Goal: Register for event/course

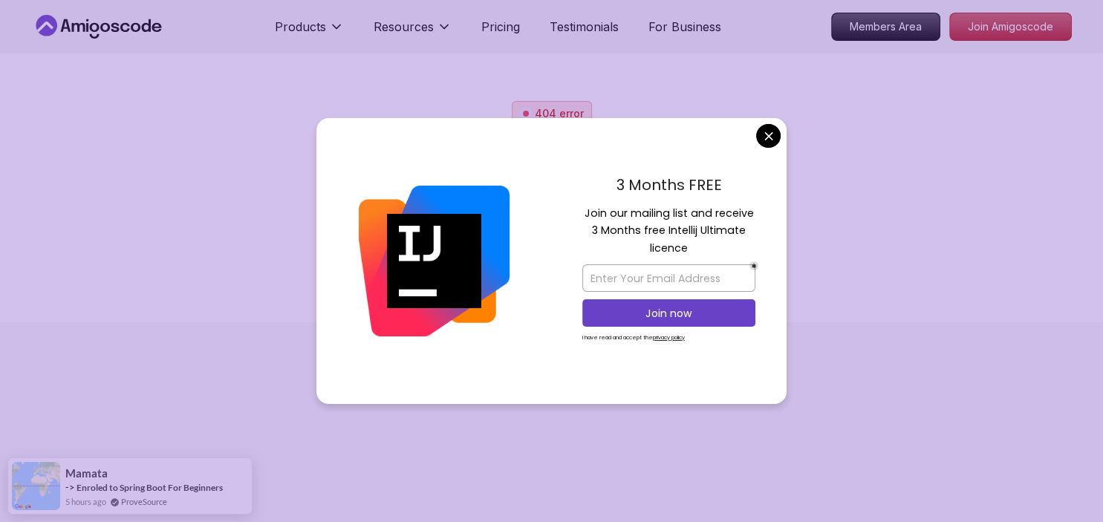
click at [765, 138] on body "Products Resources Pricing Testimonials For Business Members Area Join Amigosco…" at bounding box center [551, 261] width 1103 height 522
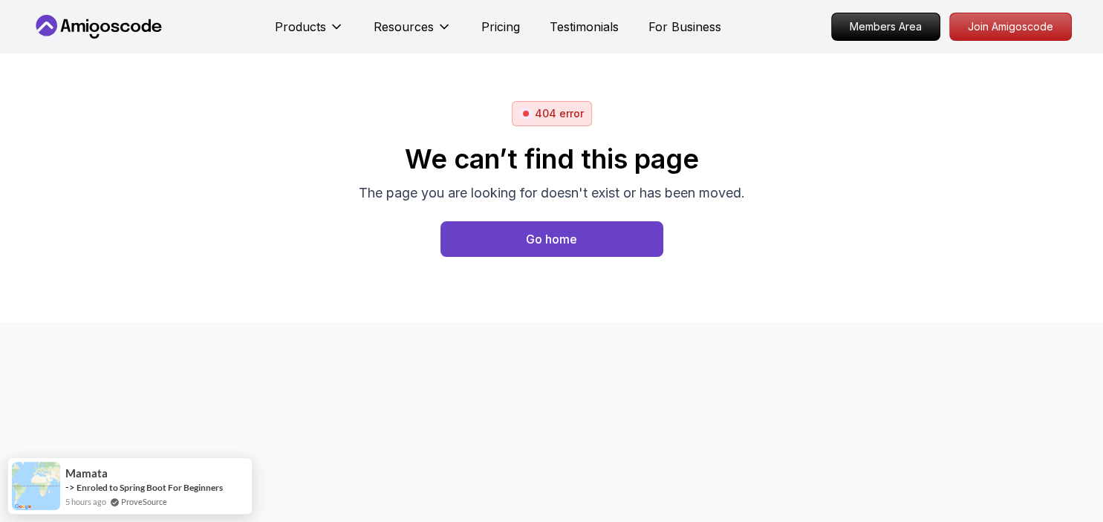
click at [123, 22] on icon at bounding box center [99, 27] width 134 height 24
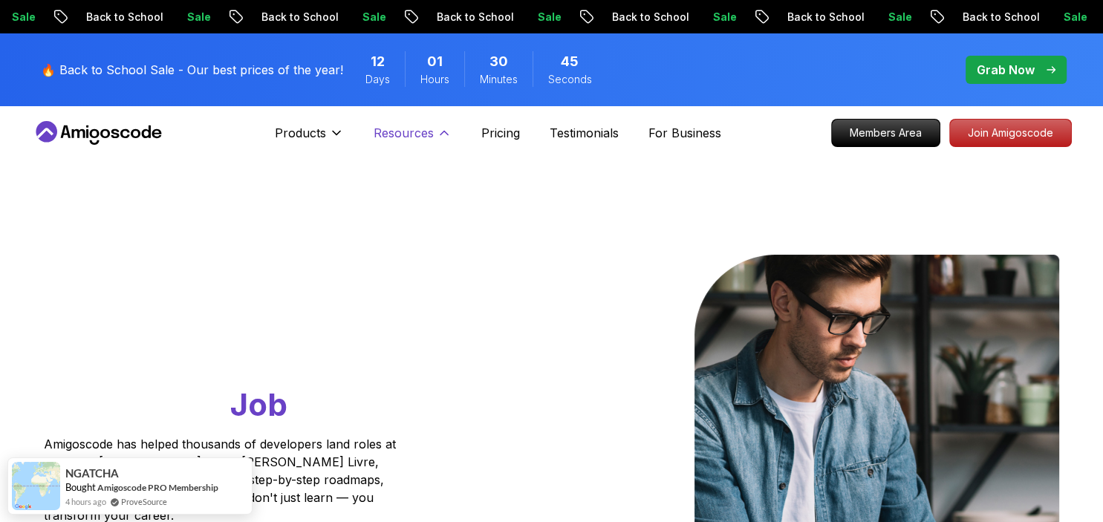
click at [429, 130] on p "Resources" at bounding box center [404, 133] width 60 height 18
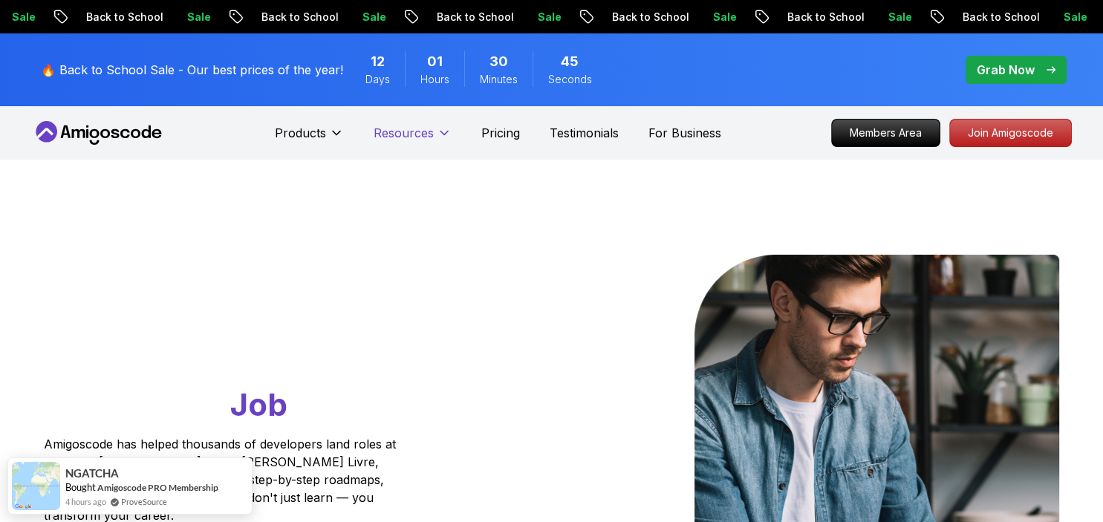
click at [429, 130] on p "Resources" at bounding box center [404, 133] width 60 height 18
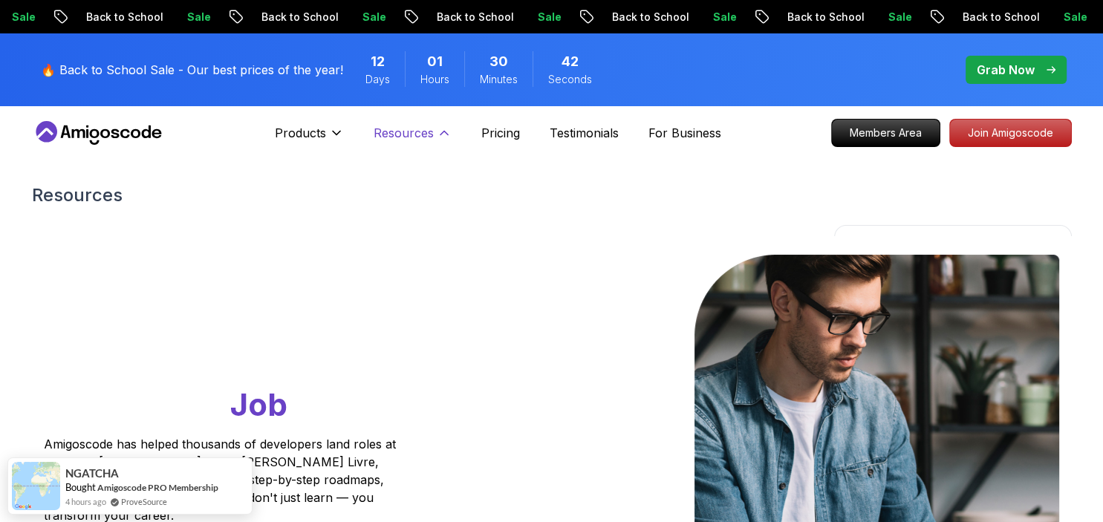
click at [437, 135] on icon at bounding box center [444, 133] width 15 height 15
click at [333, 132] on icon at bounding box center [336, 133] width 15 height 15
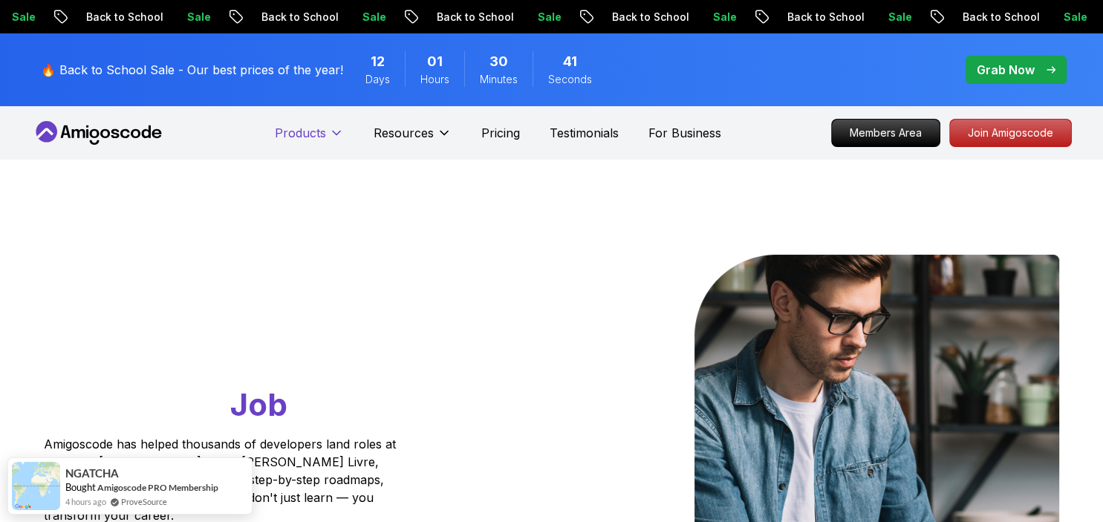
click at [333, 132] on icon at bounding box center [336, 133] width 7 height 4
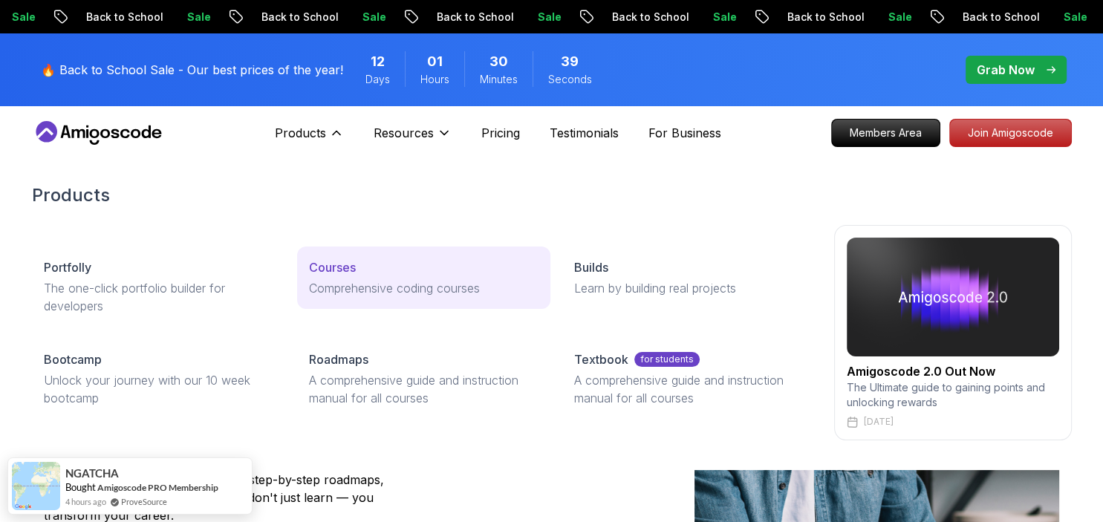
click at [329, 264] on p "Courses" at bounding box center [332, 267] width 47 height 18
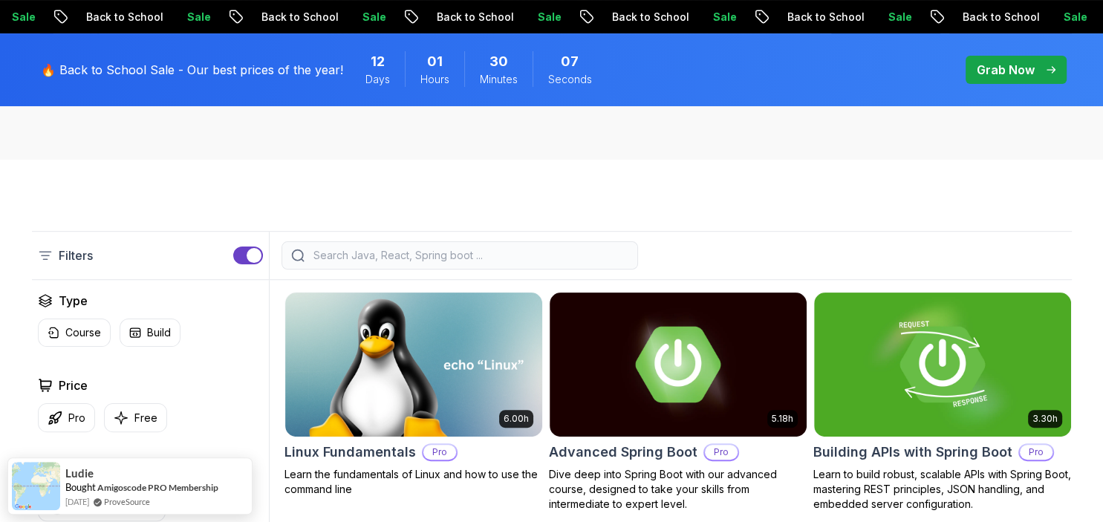
scroll to position [483, 0]
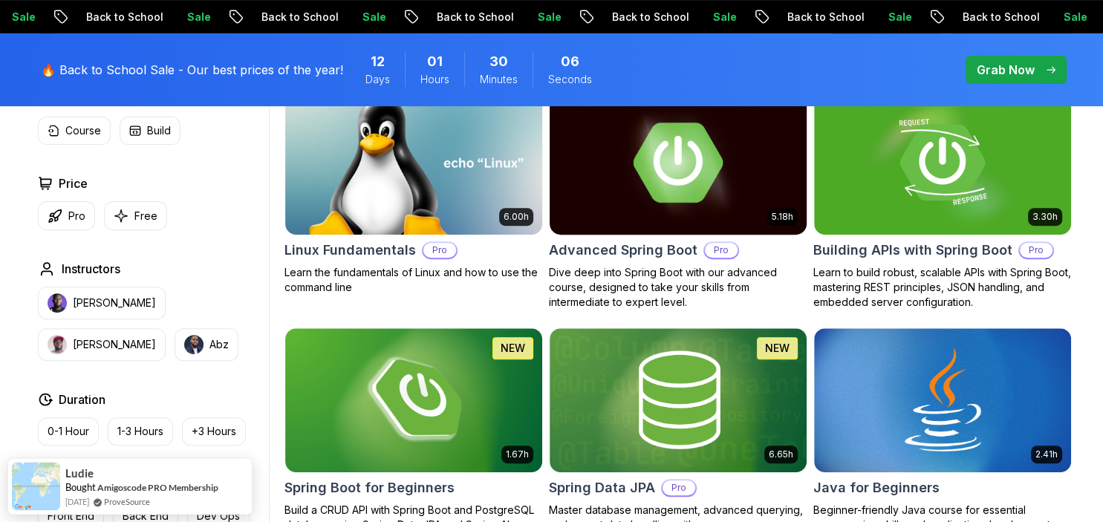
click at [732, 191] on img at bounding box center [678, 162] width 270 height 151
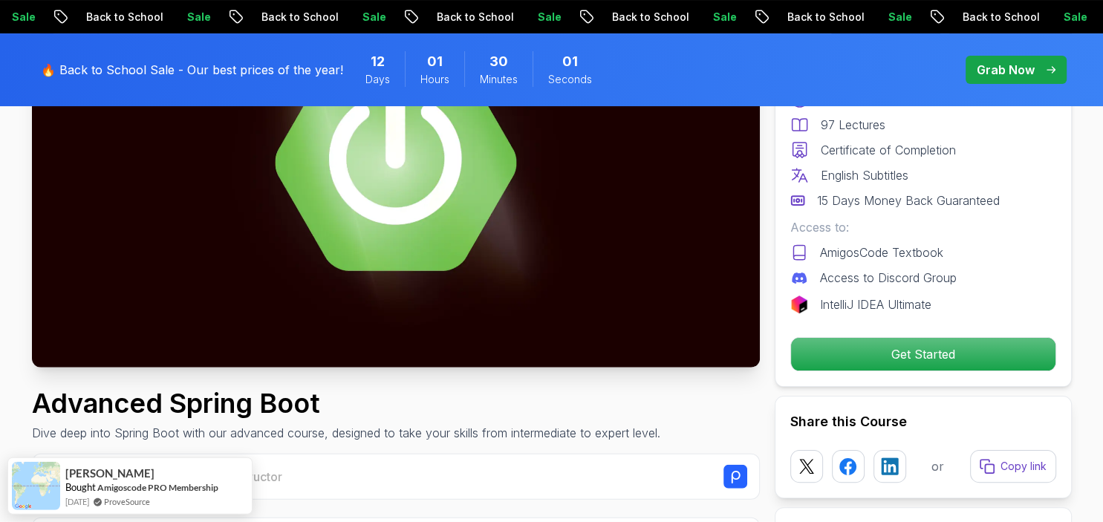
scroll to position [190, 0]
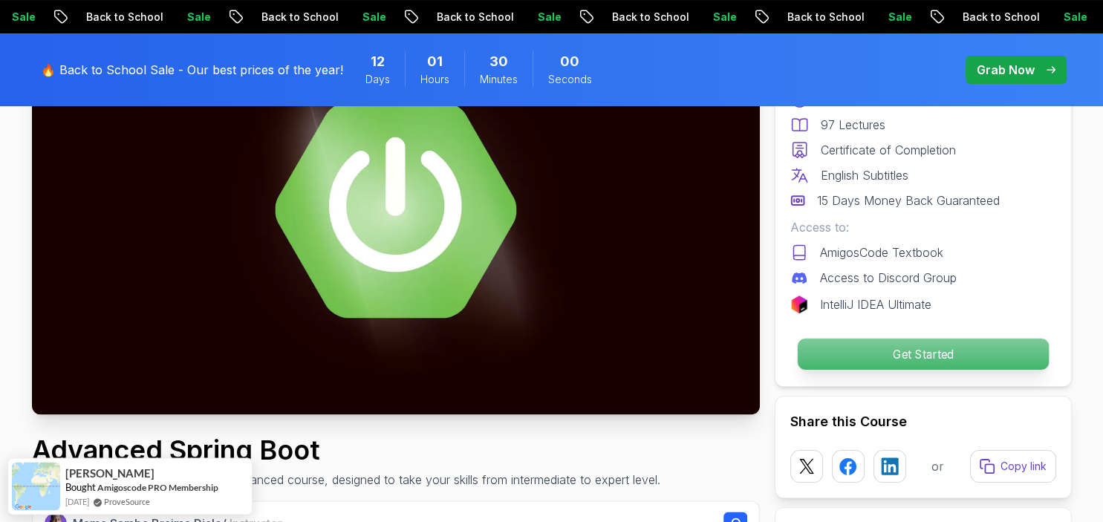
click at [899, 351] on p "Get Started" at bounding box center [922, 354] width 251 height 31
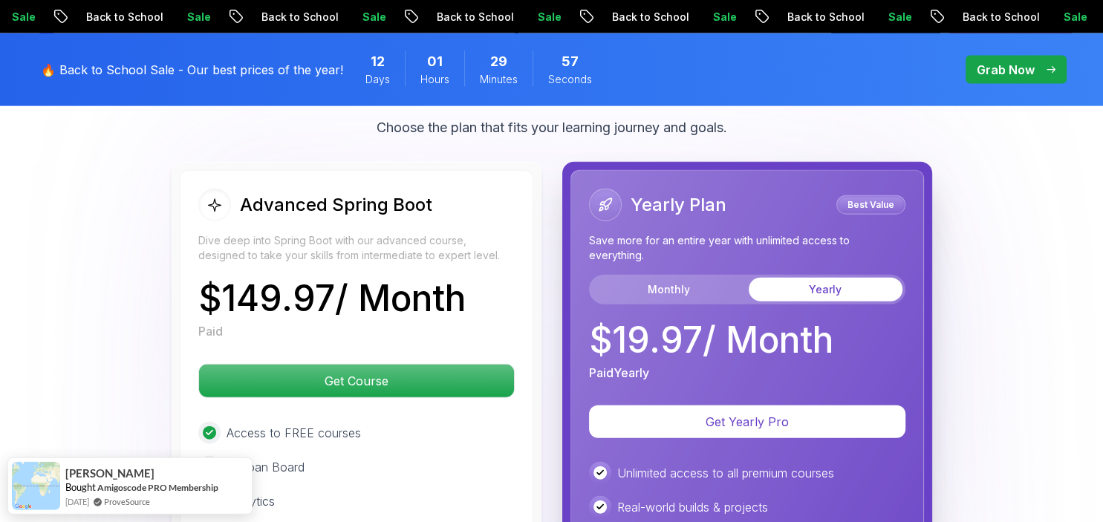
scroll to position [3336, 0]
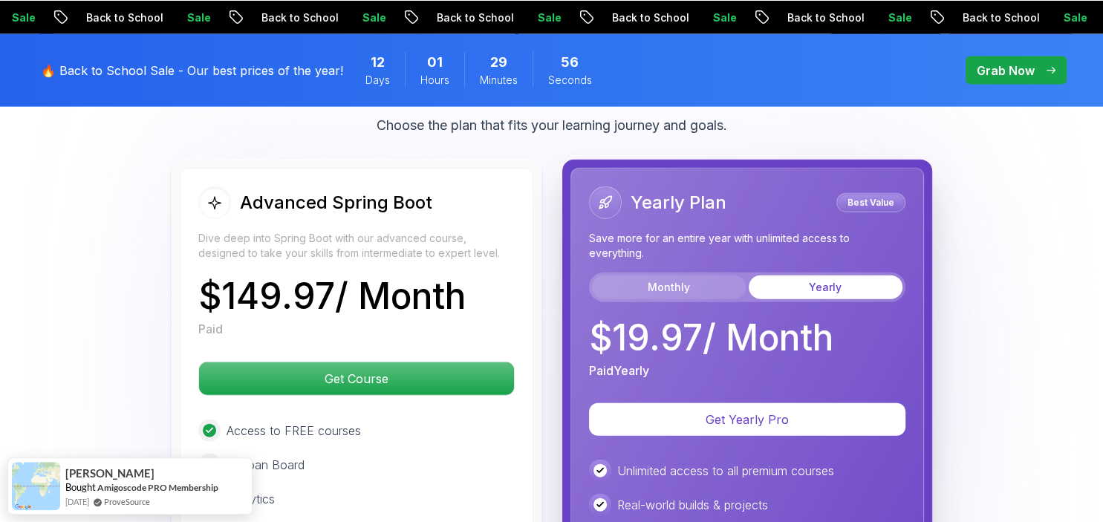
click at [706, 275] on button "Monthly" at bounding box center [669, 287] width 154 height 24
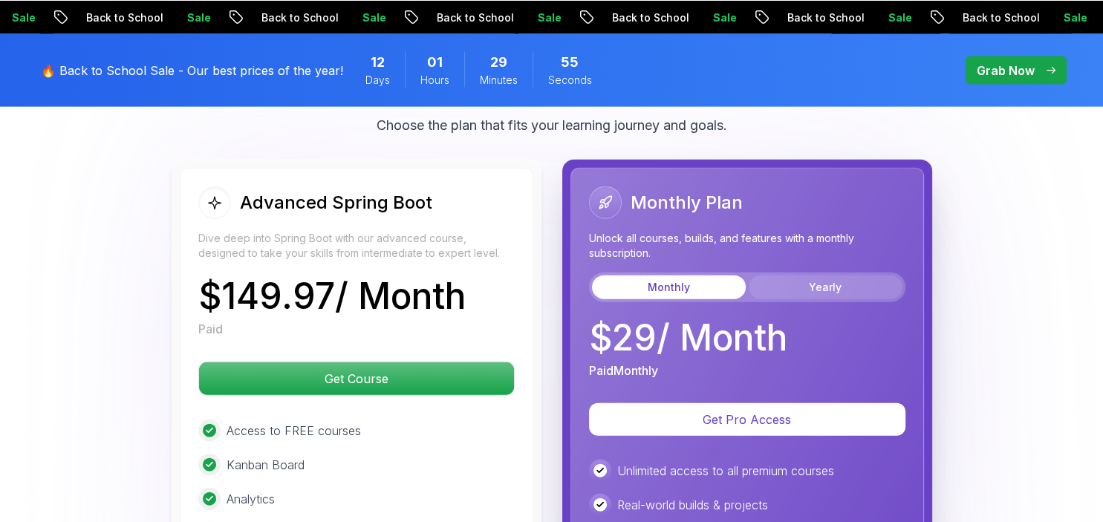
click at [793, 275] on button "Yearly" at bounding box center [826, 287] width 154 height 24
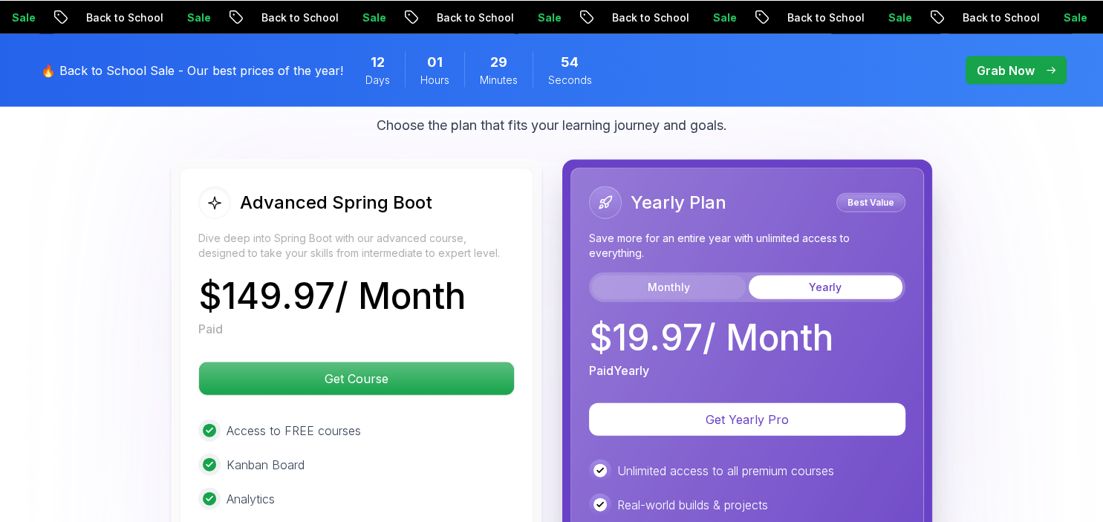
click at [689, 275] on button "Monthly" at bounding box center [669, 287] width 154 height 24
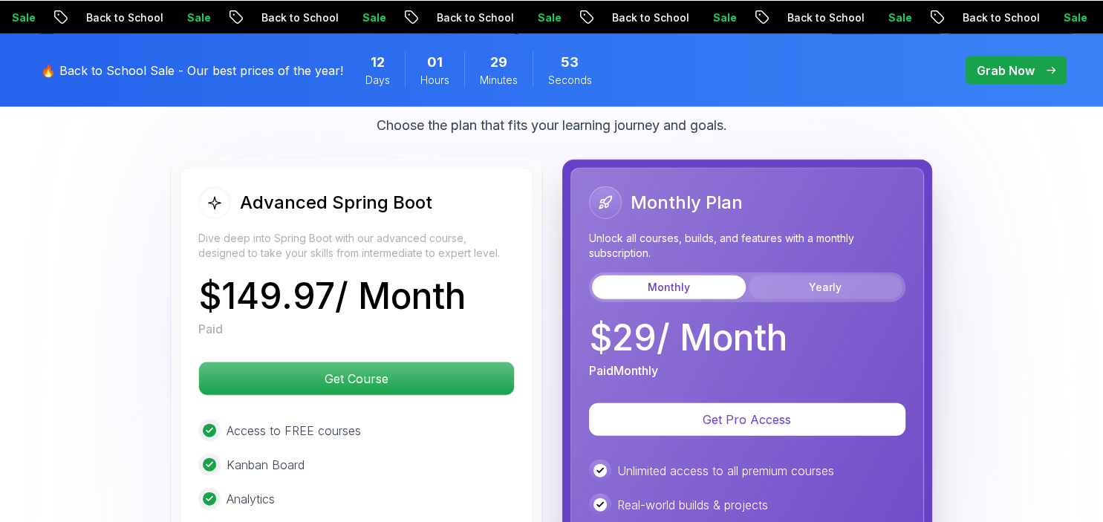
click at [795, 275] on button "Yearly" at bounding box center [826, 287] width 154 height 24
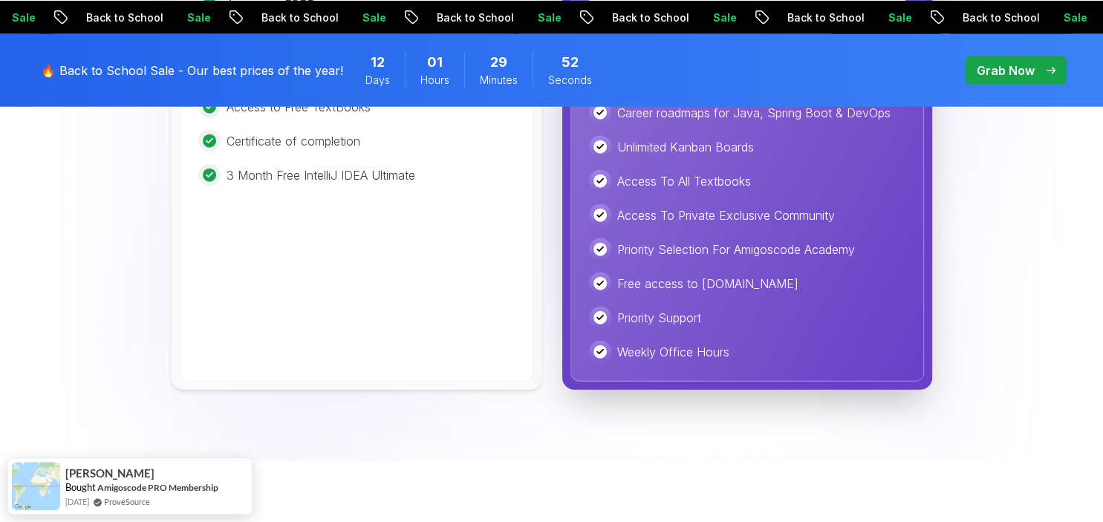
drag, startPoint x: 1031, startPoint y: 277, endPoint x: 1030, endPoint y: 320, distance: 43.1
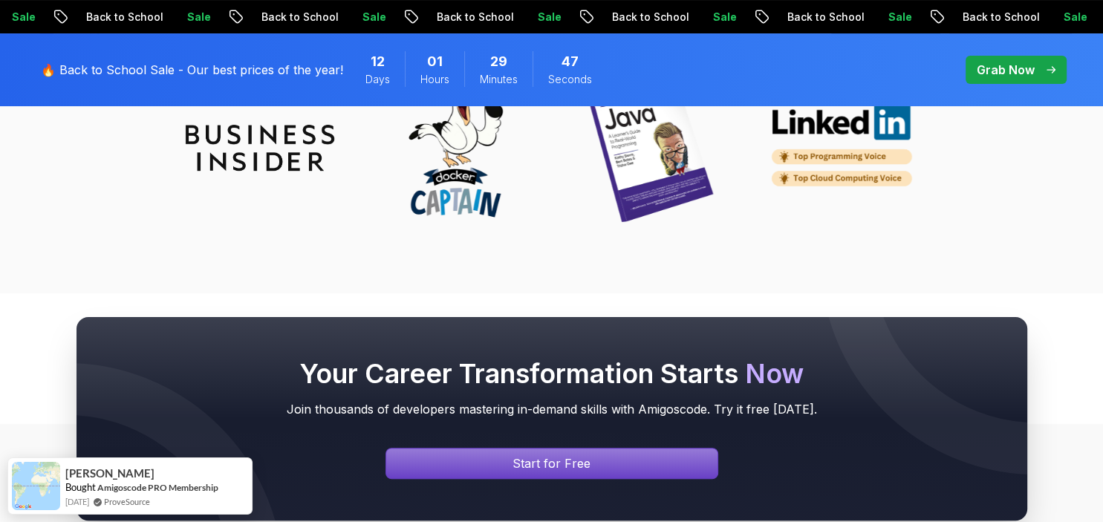
scroll to position [5791, 0]
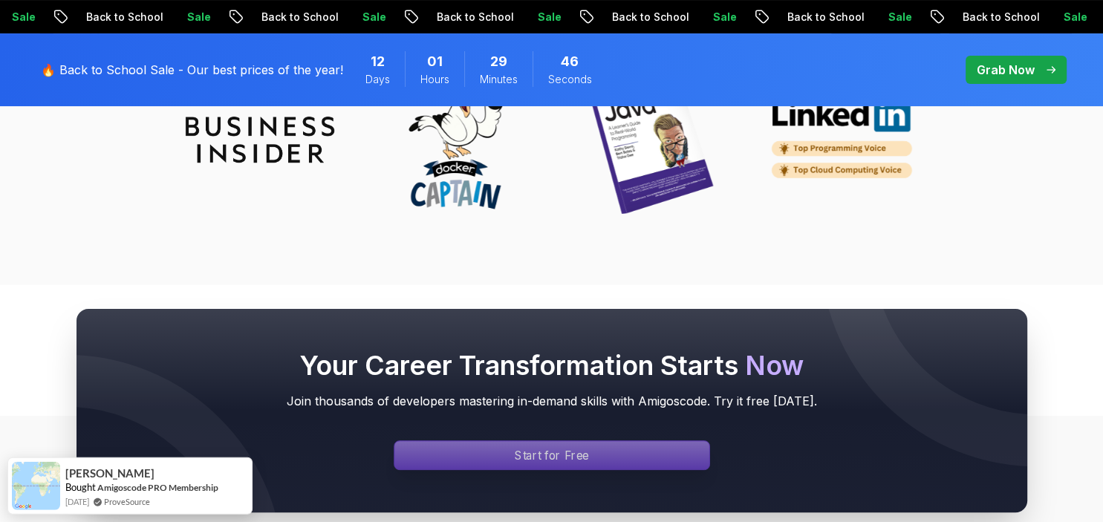
click at [660, 441] on div "Signin page" at bounding box center [551, 455] width 315 height 28
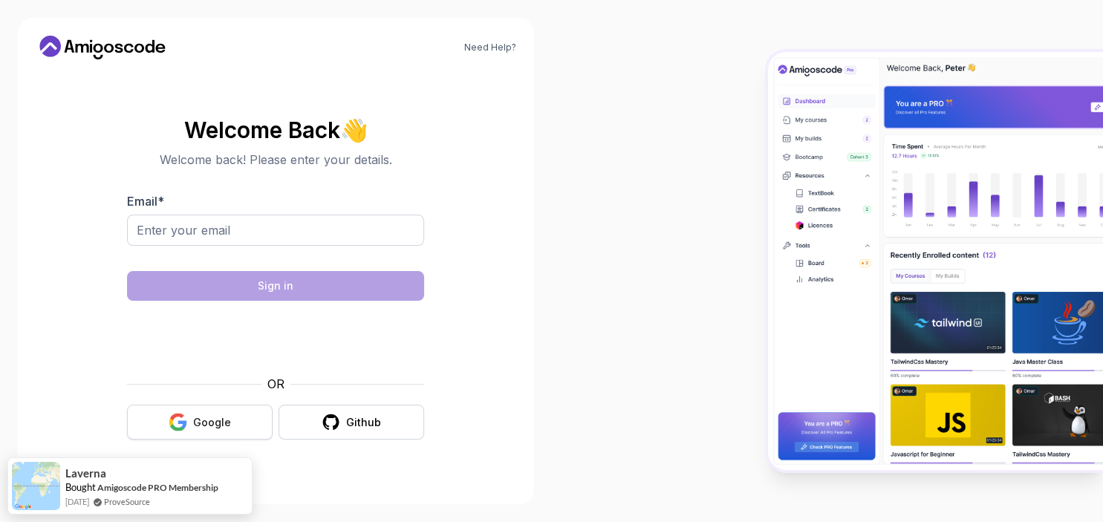
click at [270, 416] on button "Google" at bounding box center [200, 422] width 146 height 35
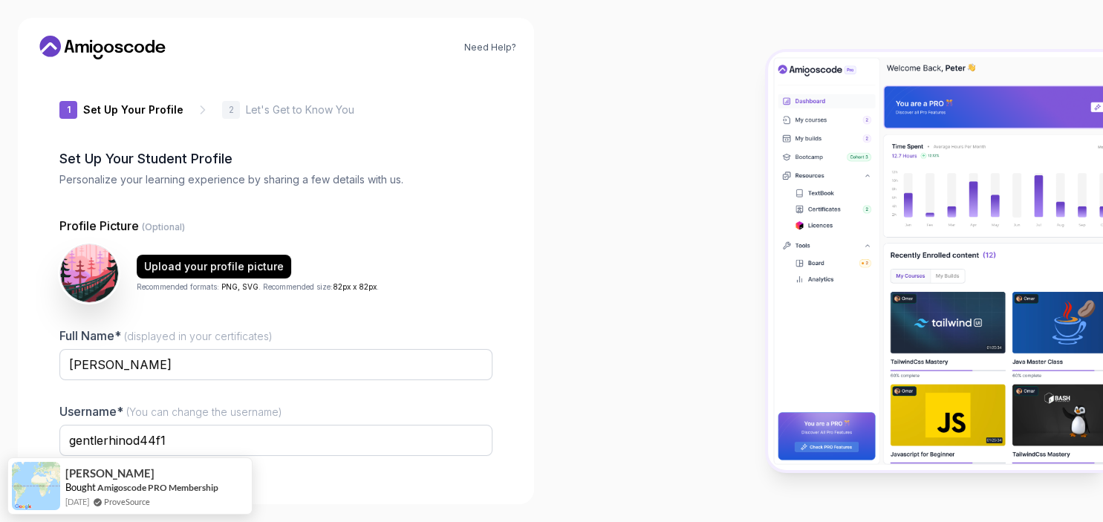
type input "gentlerhinod44f1"
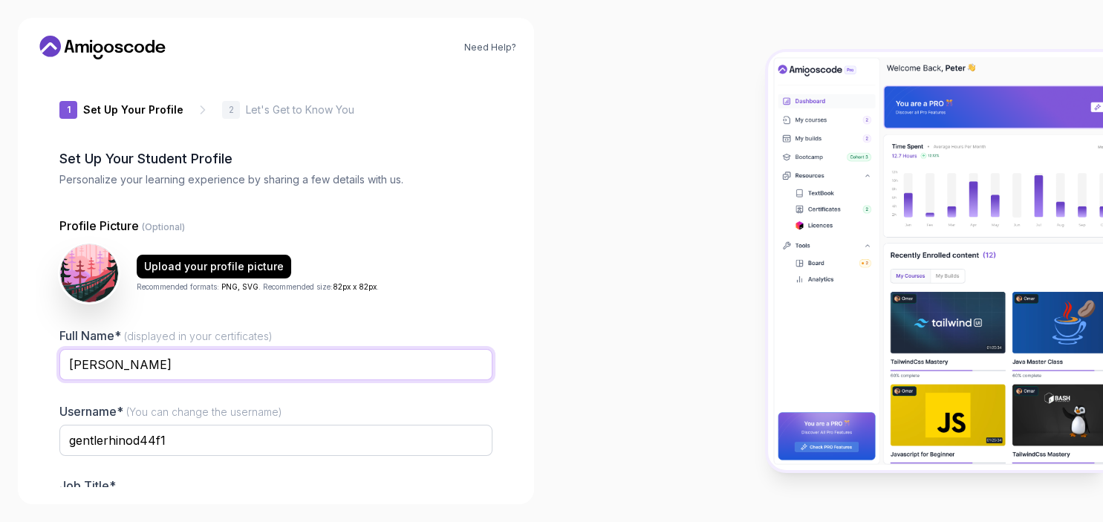
click at [244, 356] on input "[PERSON_NAME]" at bounding box center [275, 364] width 433 height 31
click at [646, 157] on div at bounding box center [828, 261] width 552 height 522
click at [100, 365] on input "[PERSON_NAME]" at bounding box center [275, 364] width 433 height 31
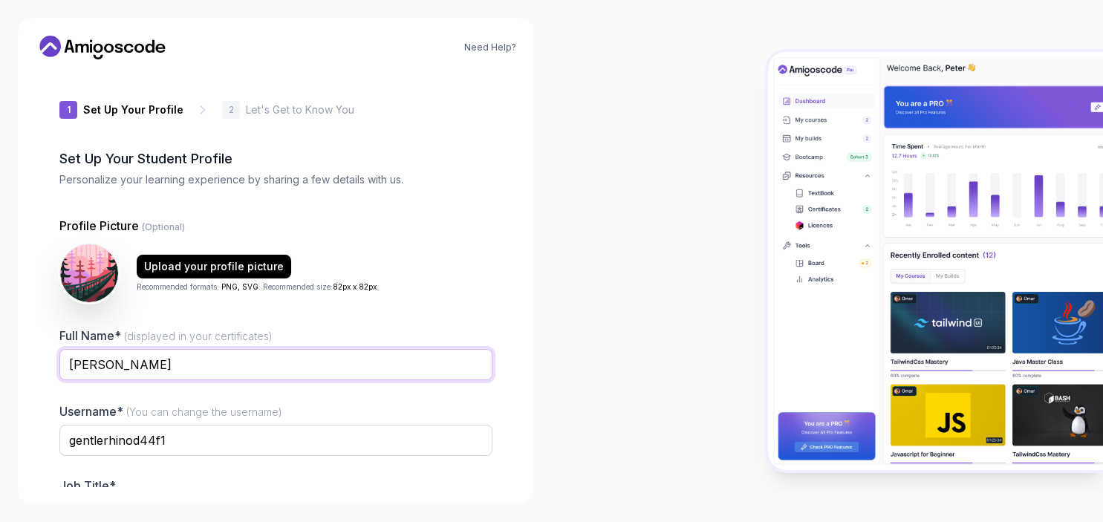
type input "[PERSON_NAME]"
click at [543, 260] on div "Need Help? 1 Set Up Your Profile 1 Set Up Your Profile 2 Let's Get to Know You …" at bounding box center [276, 261] width 552 height 522
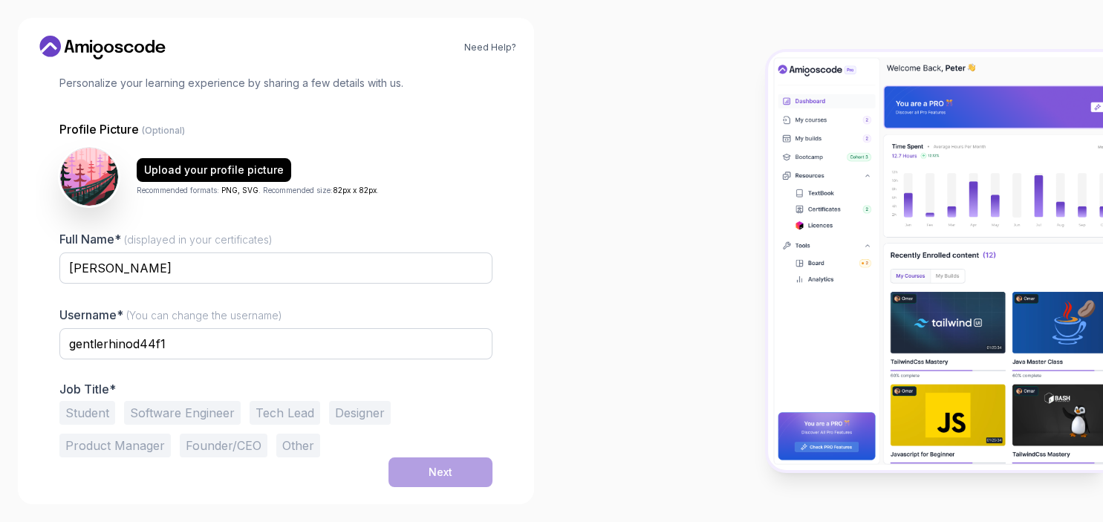
click at [67, 414] on button "Student" at bounding box center [87, 413] width 56 height 24
click at [198, 352] on input "gentlerhinod44f1" at bounding box center [275, 343] width 433 height 31
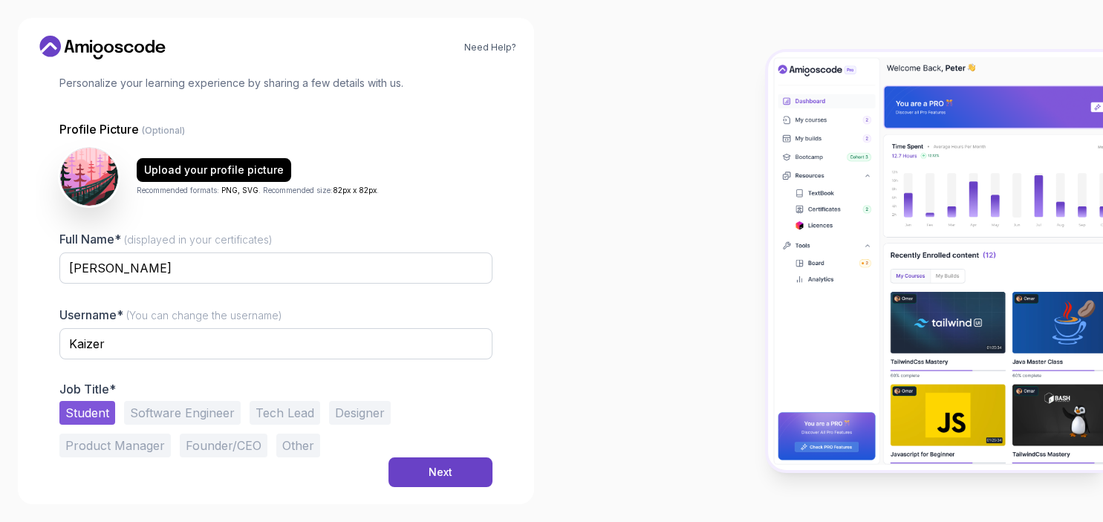
click at [184, 377] on div "Full Name* (displayed in your certificates) [PERSON_NAME] Username* (You can ch…" at bounding box center [275, 343] width 433 height 227
click at [189, 351] on input "Kaizer" at bounding box center [275, 343] width 433 height 31
click at [200, 336] on input "Kaizer" at bounding box center [275, 343] width 433 height 31
type input "KaizerX_1"
click at [454, 481] on button "Next" at bounding box center [440, 473] width 104 height 30
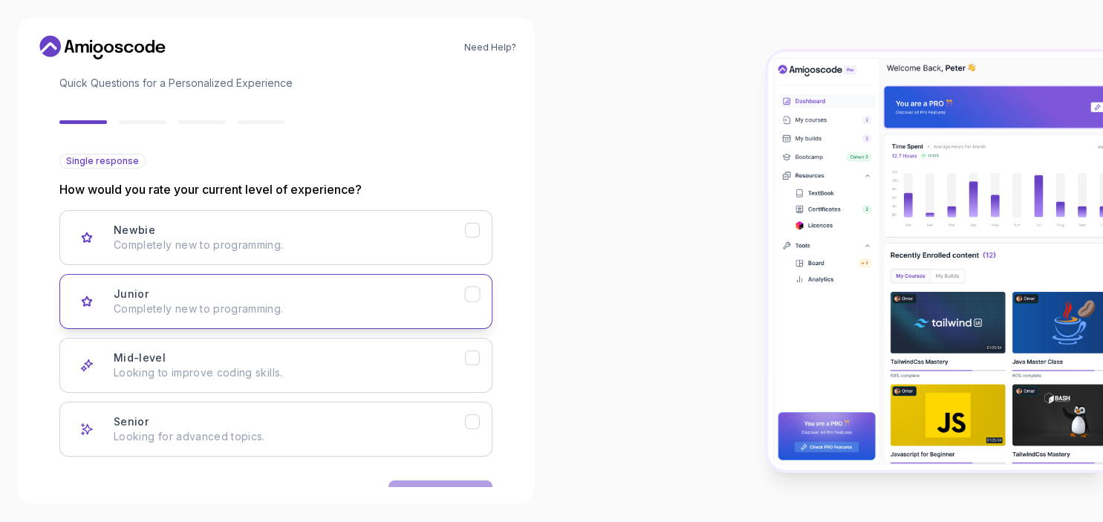
click at [204, 305] on p "Completely new to programming." at bounding box center [289, 309] width 351 height 15
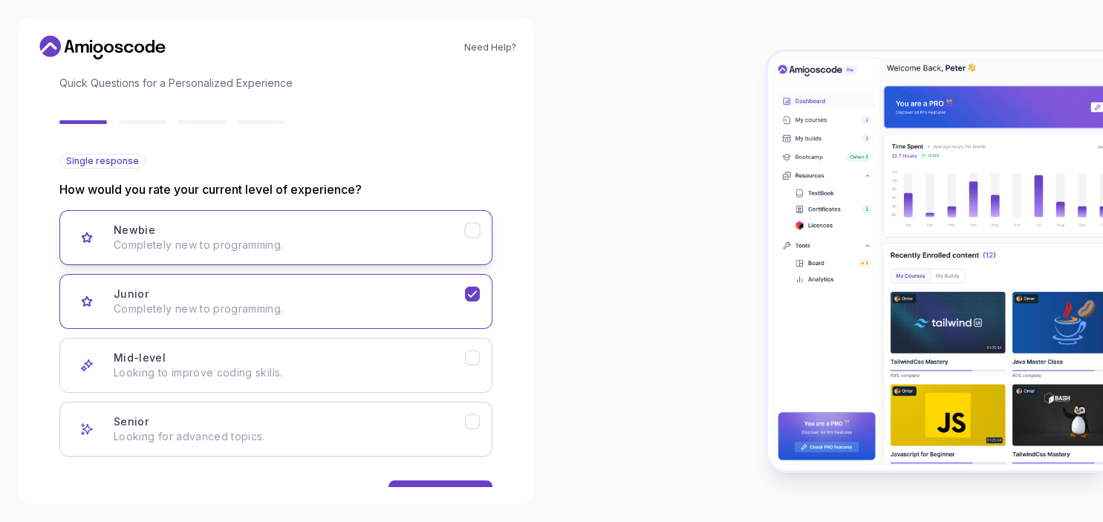
scroll to position [143, 0]
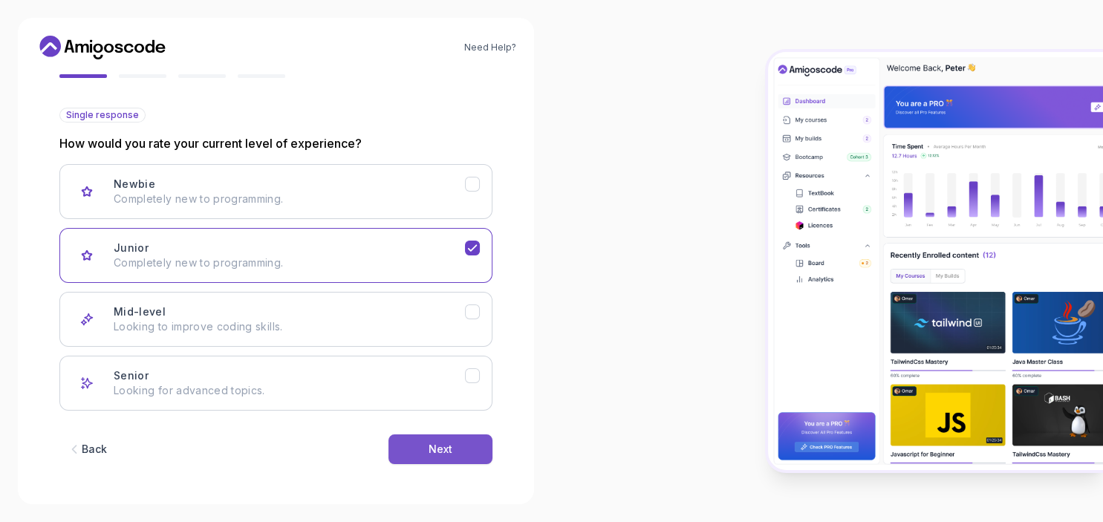
click at [467, 453] on button "Next" at bounding box center [440, 450] width 104 height 30
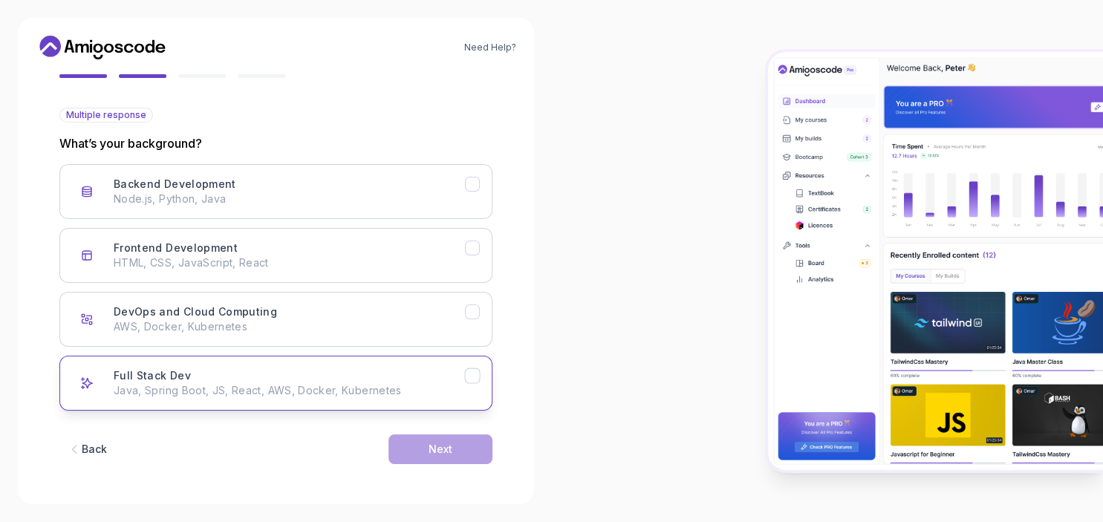
click at [248, 371] on div "Full Stack Dev Java, Spring Boot, JS, React, AWS, Docker, Kubernetes" at bounding box center [289, 383] width 351 height 30
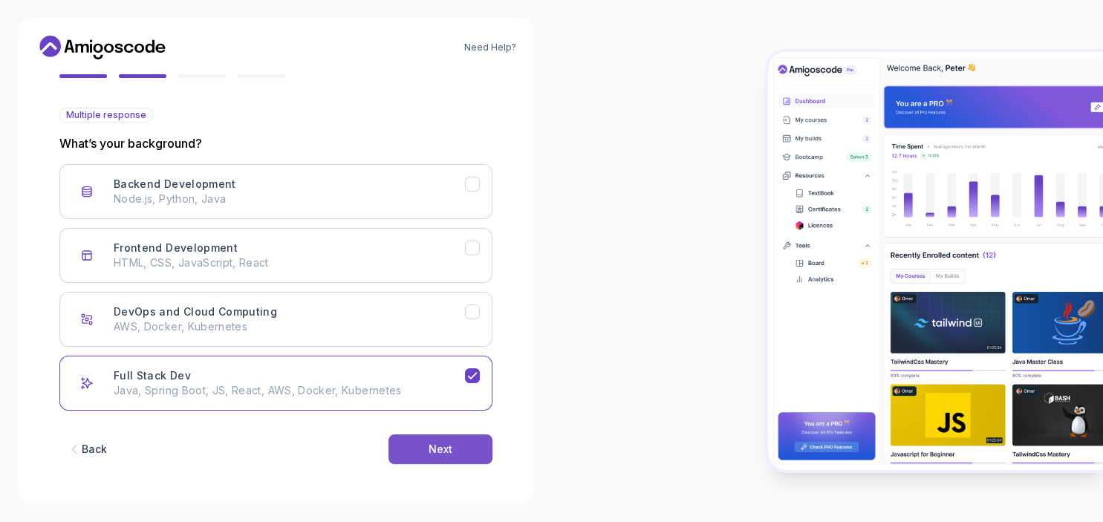
click at [420, 446] on button "Next" at bounding box center [440, 450] width 104 height 30
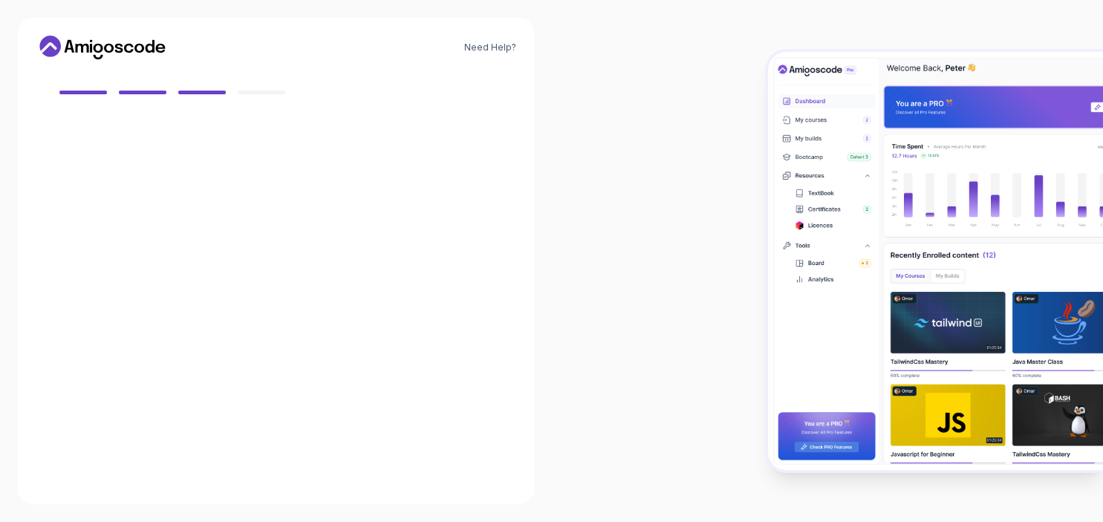
scroll to position [126, 0]
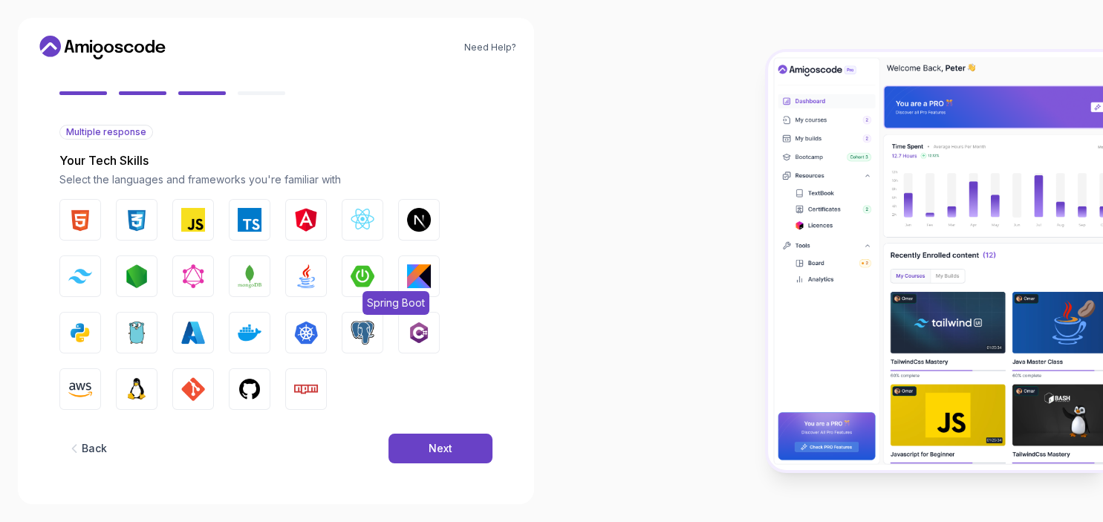
click at [359, 279] on img "button" at bounding box center [363, 276] width 24 height 24
click at [88, 227] on img "button" at bounding box center [80, 220] width 24 height 24
click at [133, 221] on img "button" at bounding box center [137, 220] width 24 height 24
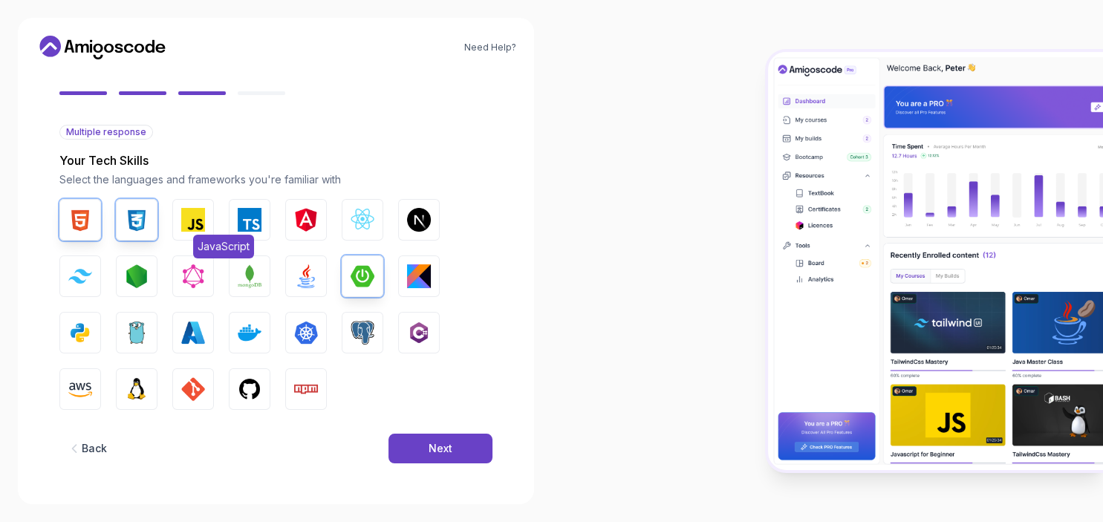
click at [198, 222] on img "button" at bounding box center [193, 220] width 24 height 24
click at [260, 218] on img "button" at bounding box center [250, 220] width 24 height 24
drag, startPoint x: 359, startPoint y: 227, endPoint x: 437, endPoint y: 241, distance: 78.5
click at [360, 228] on img "button" at bounding box center [363, 220] width 24 height 24
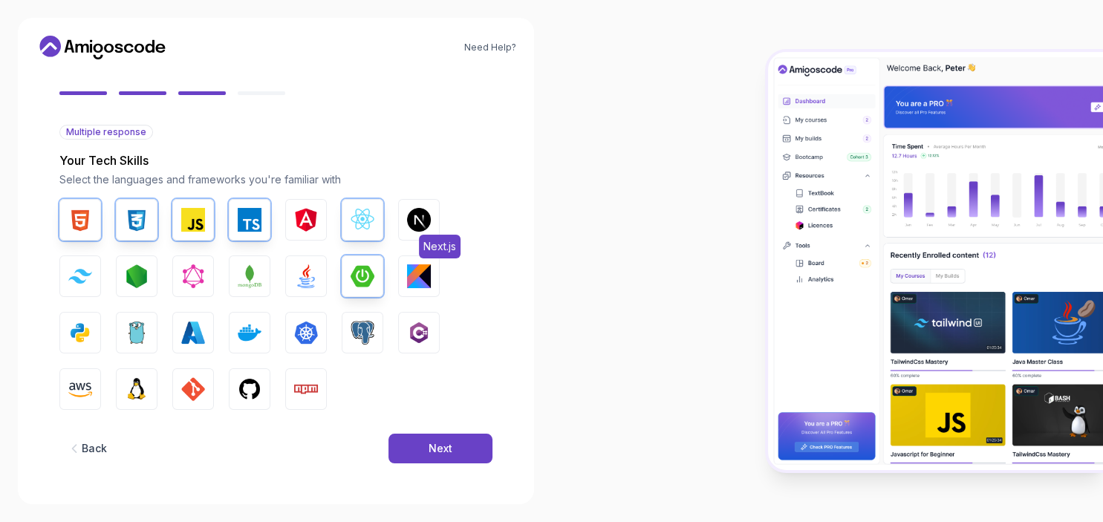
click at [419, 224] on img "button" at bounding box center [419, 220] width 24 height 24
click at [89, 286] on button "Tailwind CSS" at bounding box center [80, 277] width 42 height 42
click at [134, 278] on img "button" at bounding box center [137, 276] width 24 height 24
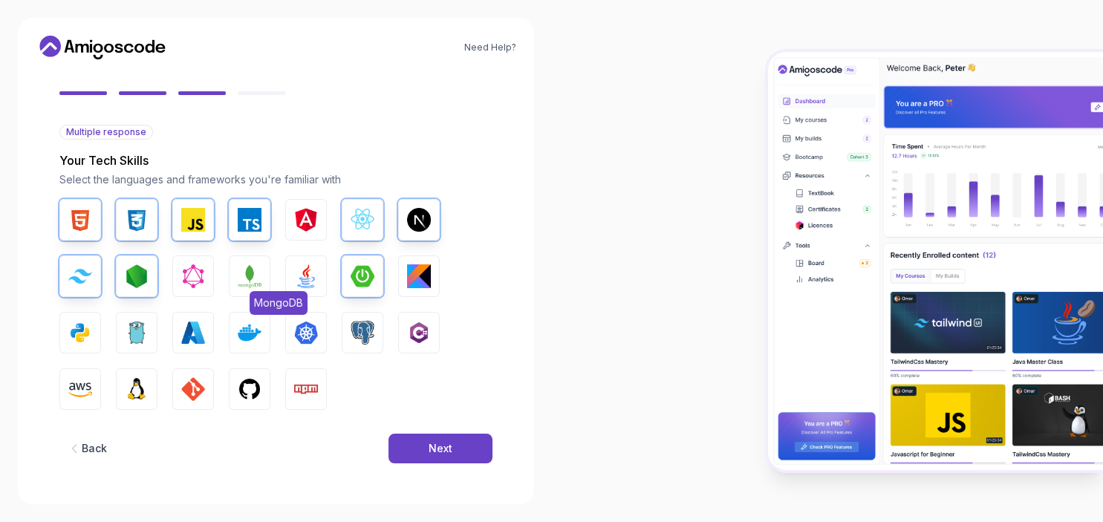
click at [247, 282] on img "button" at bounding box center [250, 276] width 24 height 24
click at [257, 279] on img "button" at bounding box center [250, 276] width 24 height 24
click at [310, 281] on img "button" at bounding box center [306, 276] width 24 height 24
click at [362, 342] on img "button" at bounding box center [363, 333] width 24 height 24
click at [200, 396] on img "button" at bounding box center [193, 389] width 24 height 24
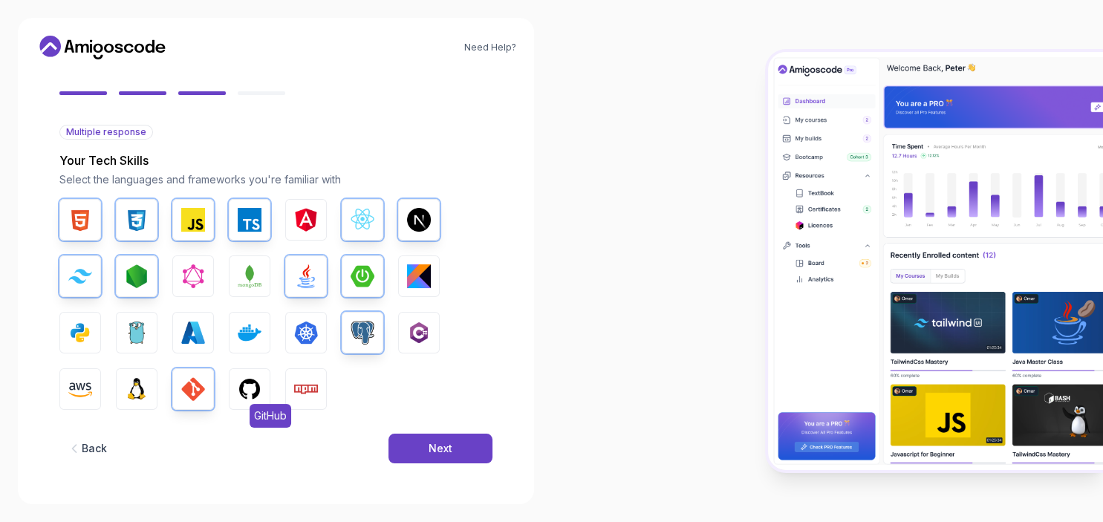
click at [251, 385] on img "button" at bounding box center [250, 389] width 24 height 24
click at [302, 392] on img "button" at bounding box center [306, 389] width 24 height 24
click at [426, 447] on button "Next" at bounding box center [440, 449] width 104 height 30
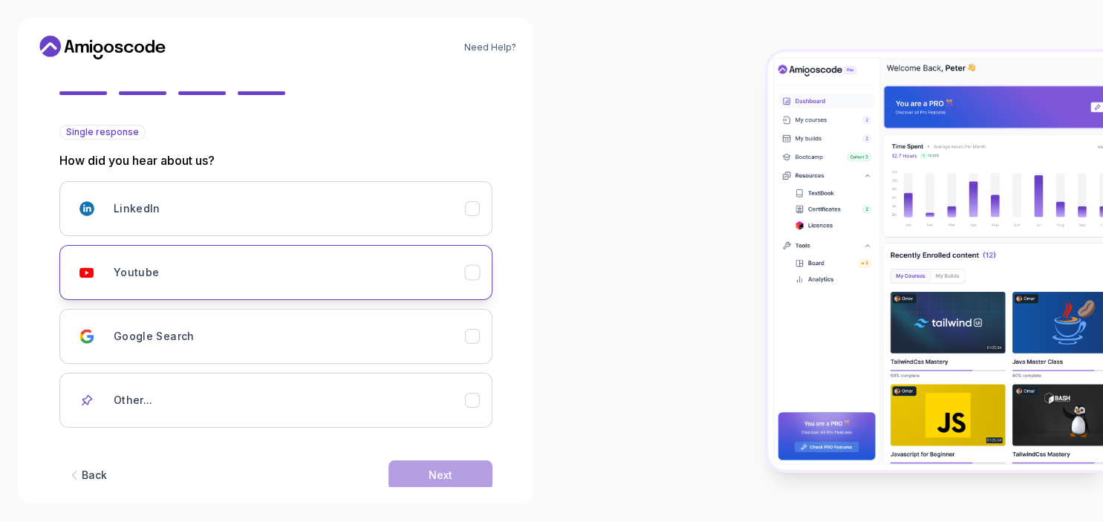
click at [225, 267] on div "Youtube" at bounding box center [289, 273] width 351 height 30
click at [423, 465] on button "Next" at bounding box center [440, 476] width 104 height 30
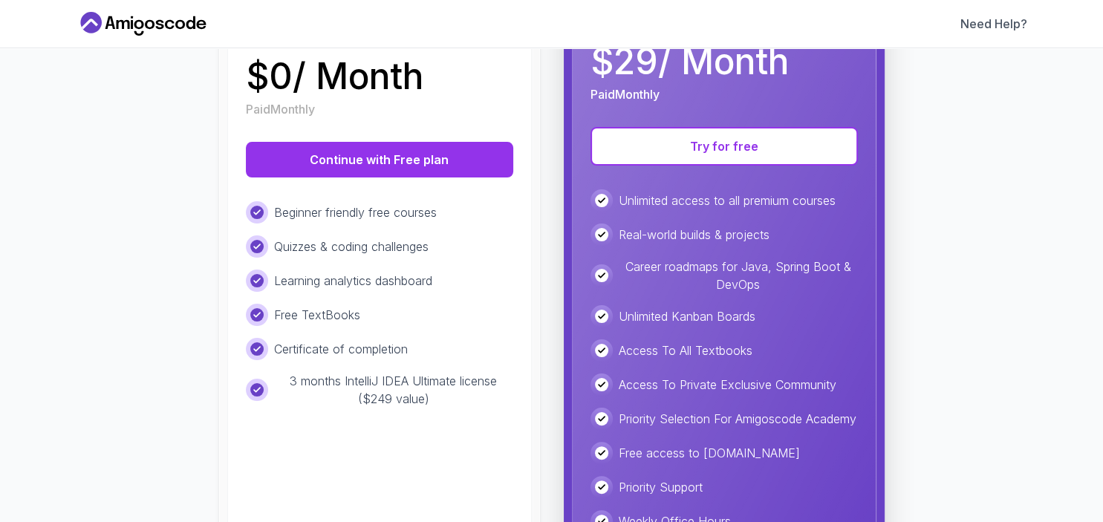
scroll to position [288, 0]
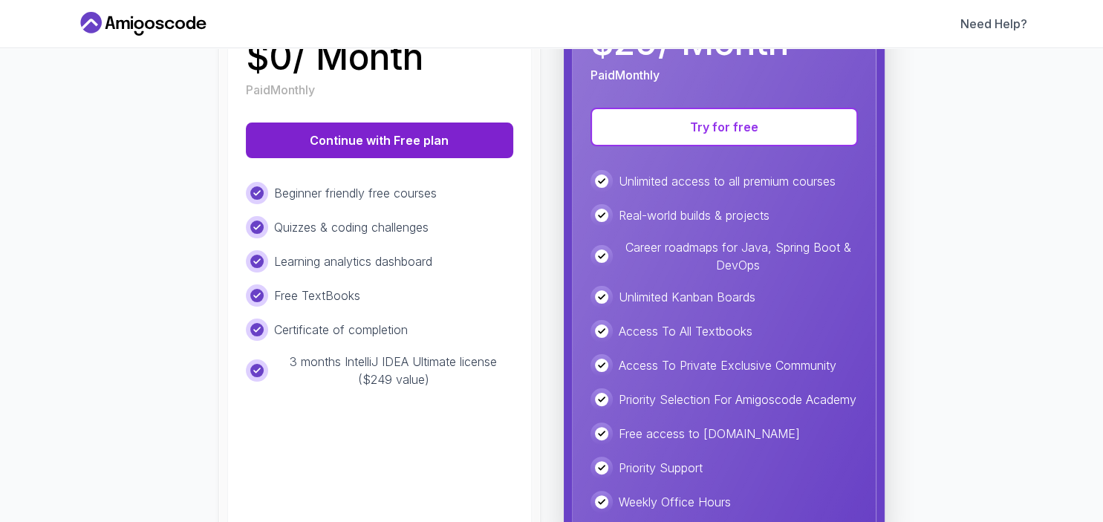
click at [439, 134] on button "Continue with Free plan" at bounding box center [379, 141] width 267 height 36
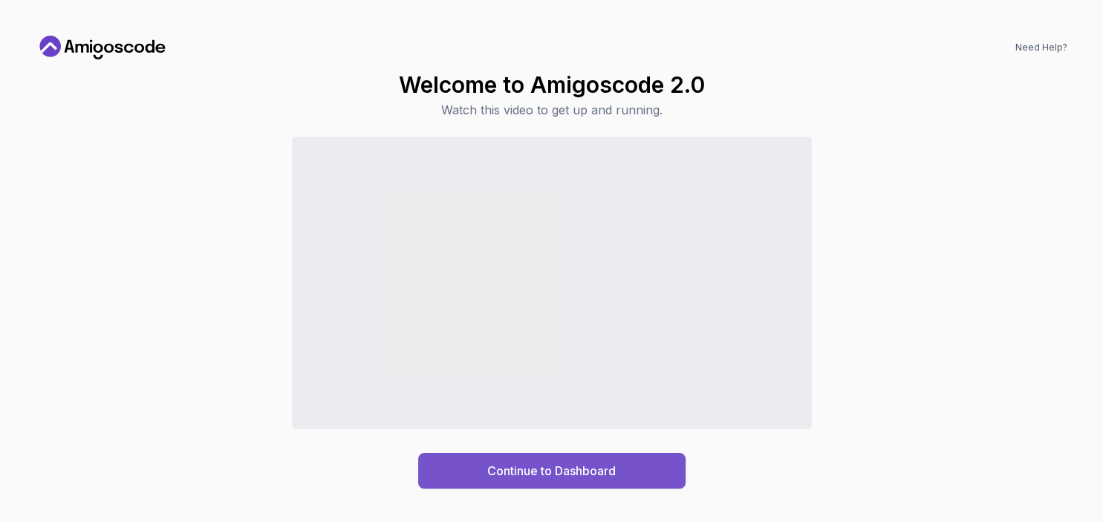
click at [539, 468] on div "Continue to Dashboard" at bounding box center [551, 471] width 128 height 18
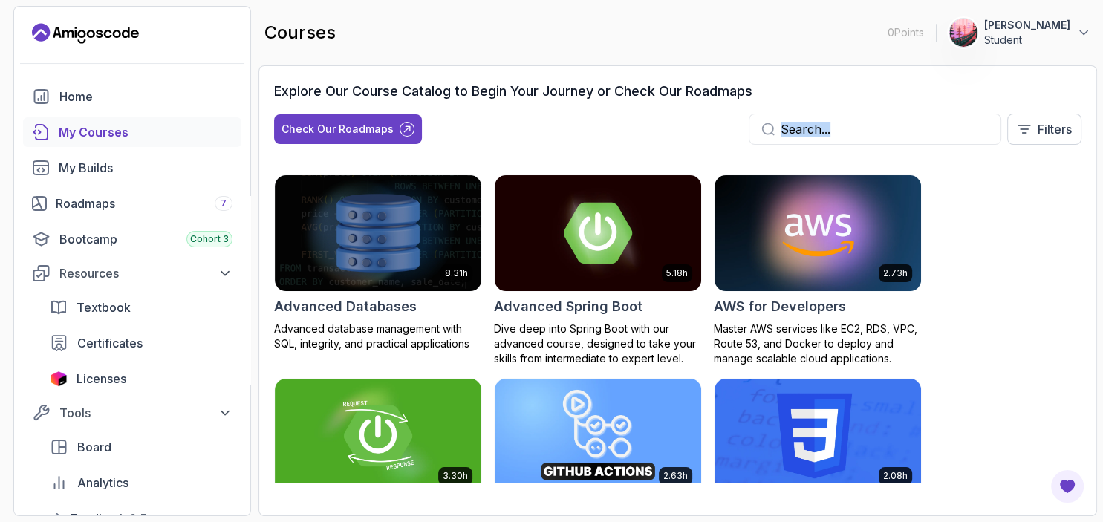
drag, startPoint x: 1102, startPoint y: 82, endPoint x: 1102, endPoint y: 115, distance: 33.4
click at [1102, 115] on section "0 Points 1 [PERSON_NAME] Student Home My Courses My Builds Roadmaps 7 Bootcamp …" at bounding box center [551, 261] width 1103 height 522
click at [368, 130] on div "Check Our Roadmaps" at bounding box center [338, 129] width 112 height 15
